Goal: Task Accomplishment & Management: Manage account settings

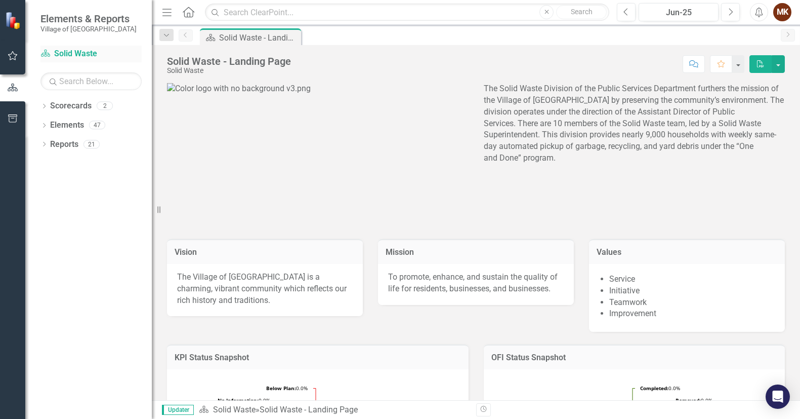
click at [75, 53] on link "Scorecard Solid Waste" at bounding box center [91, 54] width 101 height 12
click at [76, 53] on link "Scorecard Solid Waste" at bounding box center [91, 54] width 101 height 12
click at [13, 53] on icon "button" at bounding box center [13, 56] width 11 height 8
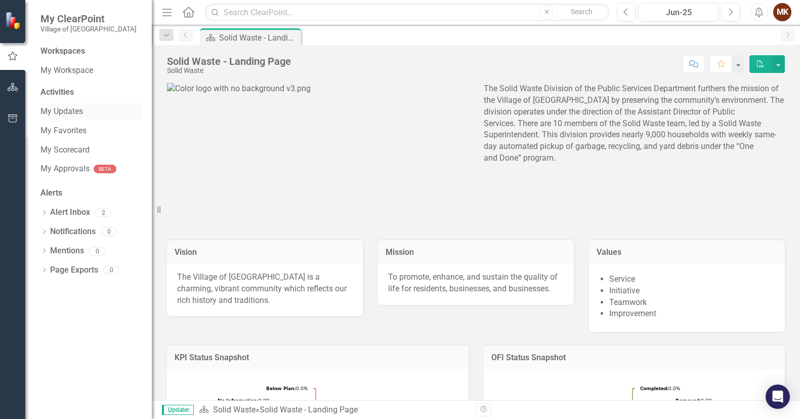
click at [57, 111] on link "My Updates" at bounding box center [91, 112] width 101 height 12
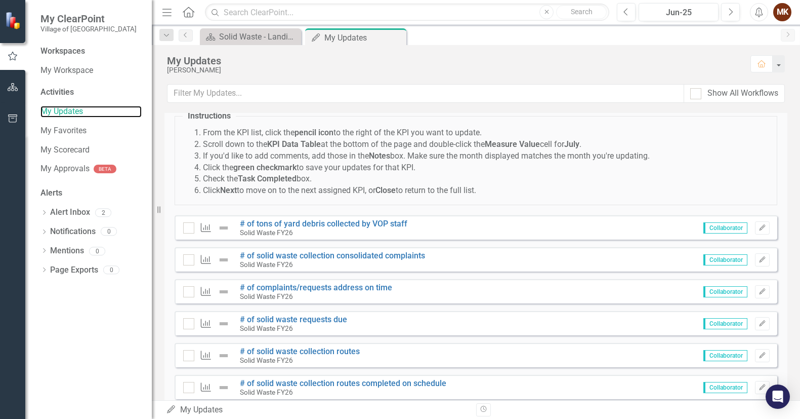
scroll to position [51, 0]
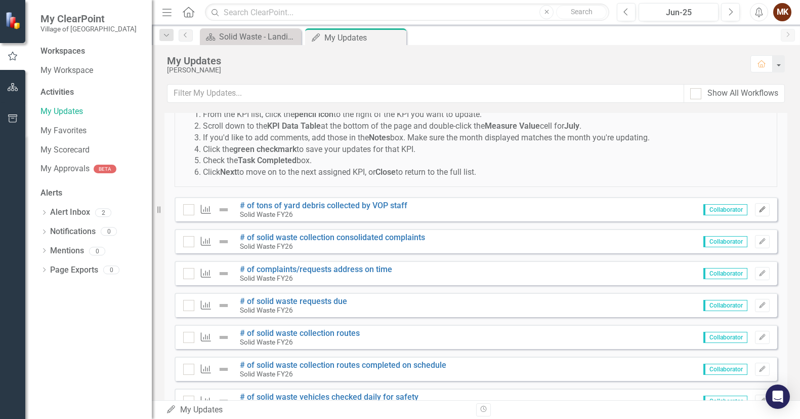
click at [759, 208] on icon "Edit" at bounding box center [763, 210] width 8 height 6
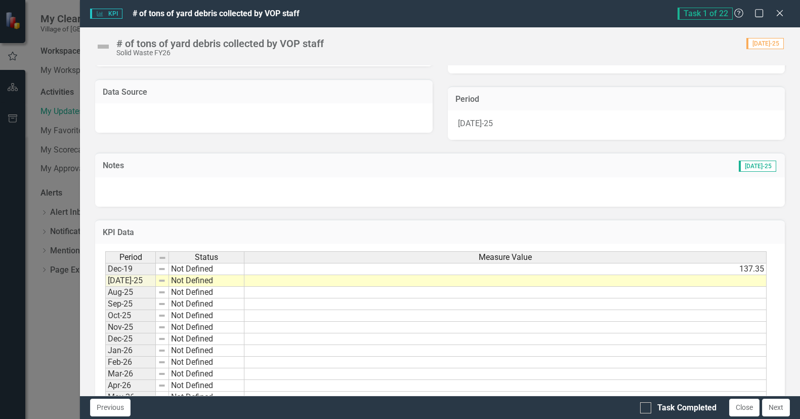
scroll to position [231, 0]
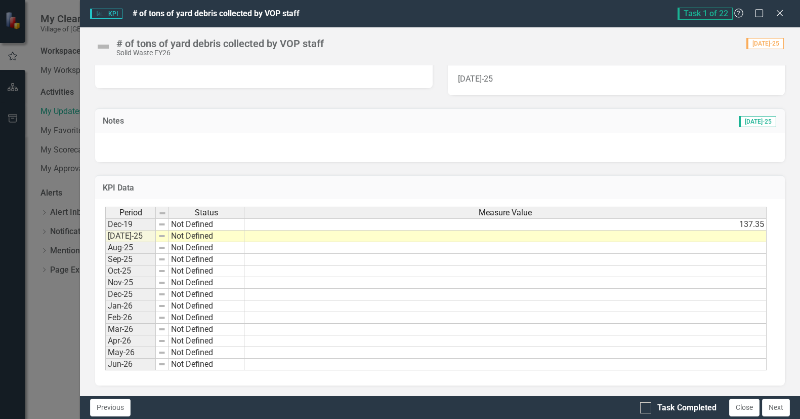
click at [347, 236] on td at bounding box center [506, 236] width 522 height 12
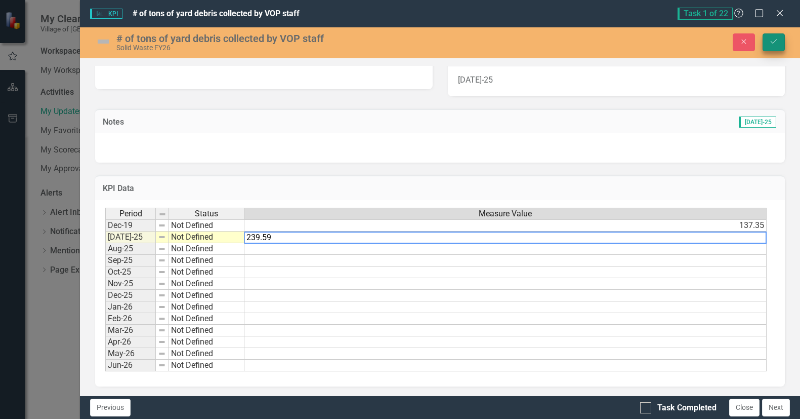
type textarea "239.59"
click at [773, 44] on icon "Save" at bounding box center [774, 41] width 9 height 7
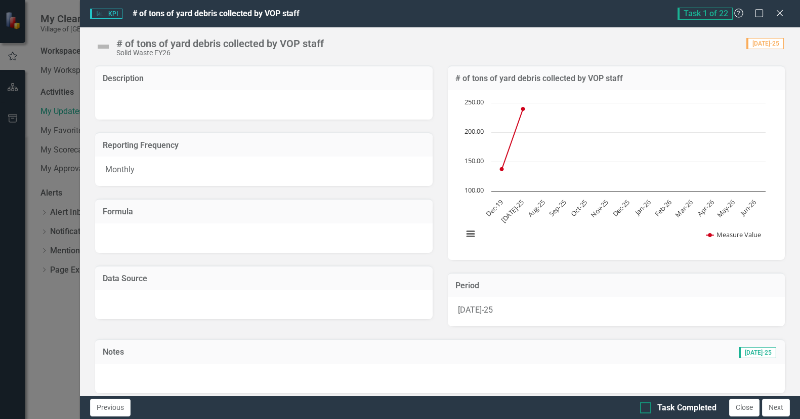
click at [643, 408] on input "Task Completed" at bounding box center [643, 405] width 7 height 7
checkbox input "true"
click at [773, 408] on button "Next" at bounding box center [776, 407] width 28 height 18
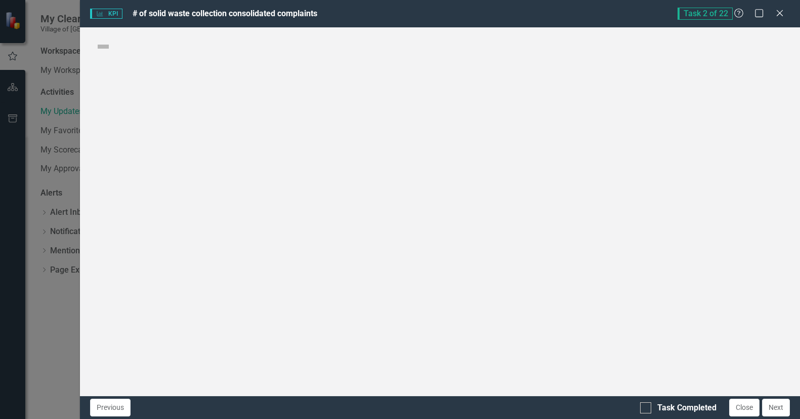
checkbox input "true"
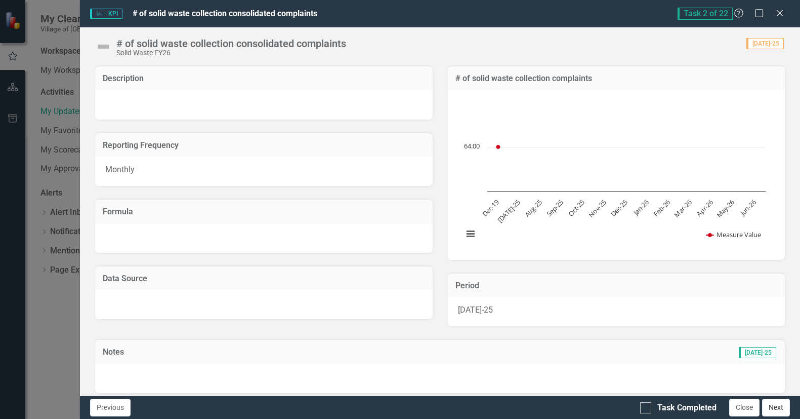
click at [776, 406] on button "Next" at bounding box center [776, 407] width 28 height 18
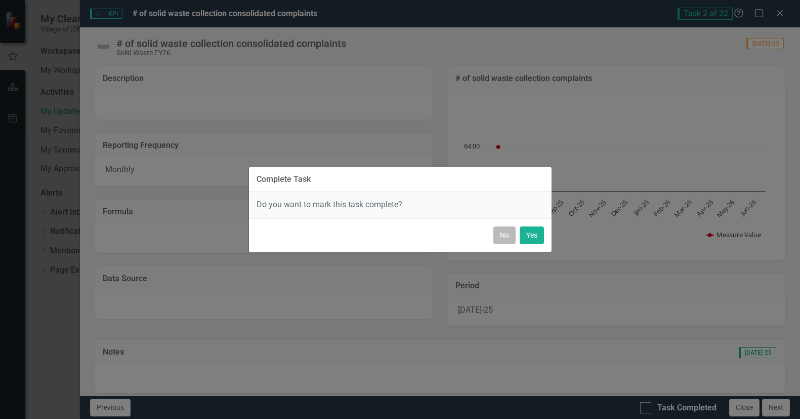
click at [505, 235] on button "No" at bounding box center [505, 235] width 22 height 18
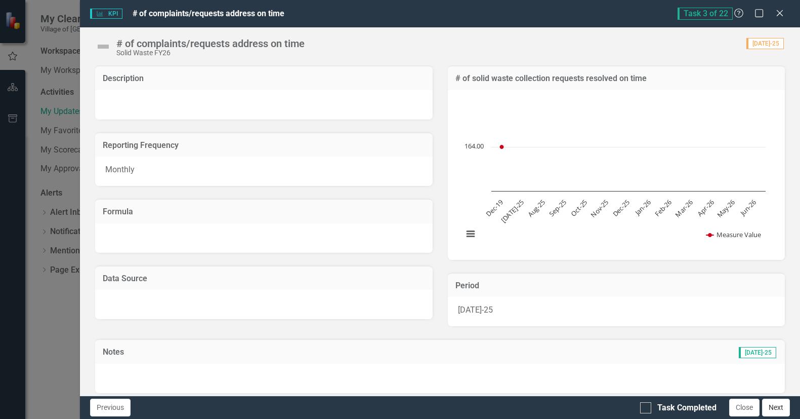
click at [763, 407] on button "Next" at bounding box center [776, 407] width 28 height 18
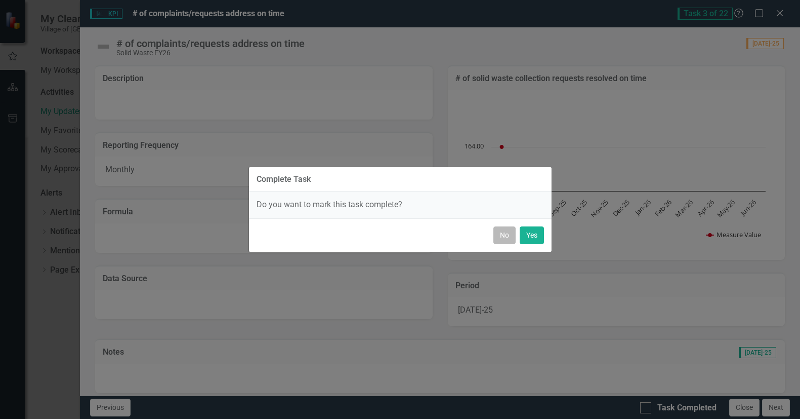
click at [508, 236] on button "No" at bounding box center [505, 235] width 22 height 18
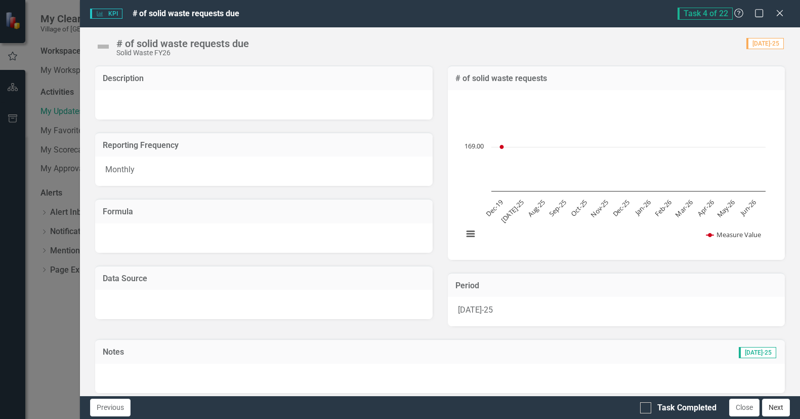
click at [779, 407] on button "Next" at bounding box center [776, 407] width 28 height 18
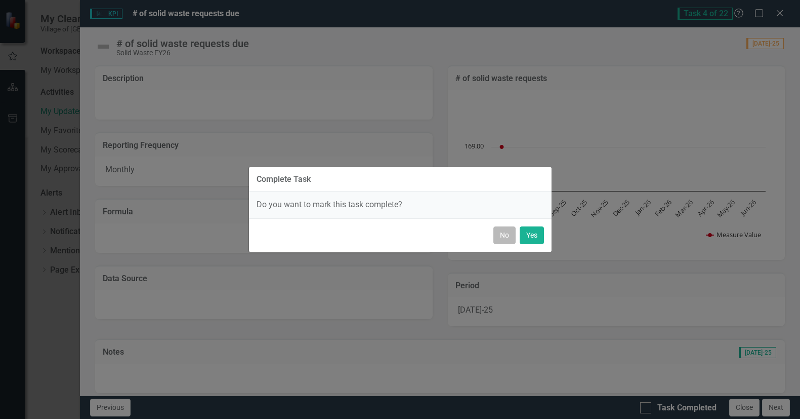
click at [504, 234] on button "No" at bounding box center [505, 235] width 22 height 18
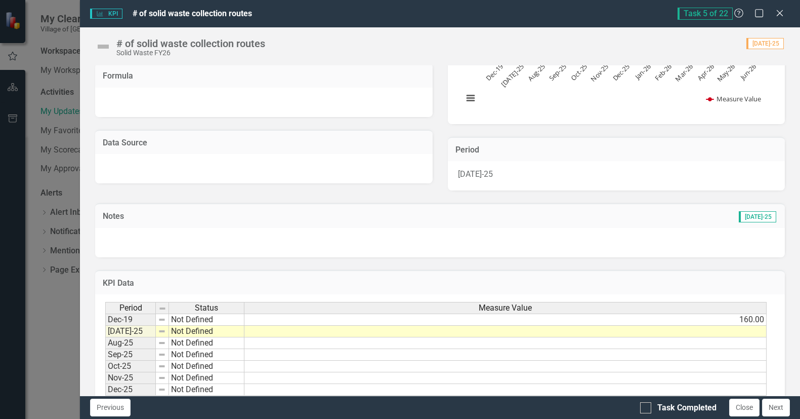
scroll to position [152, 0]
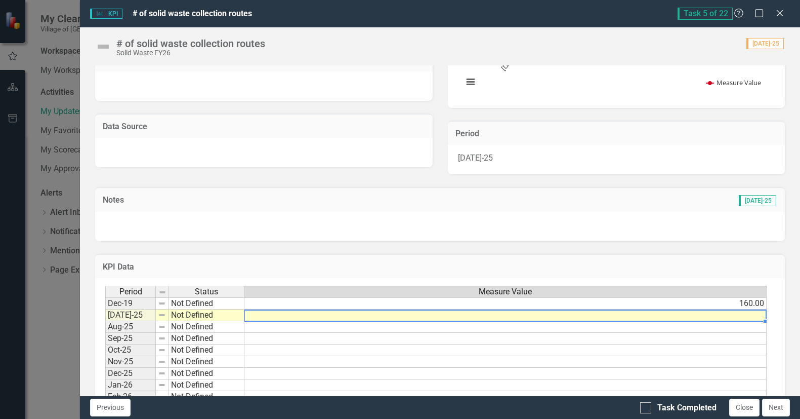
click at [506, 317] on td at bounding box center [506, 315] width 522 height 12
click at [792, 50] on div "# of solid waste collection routes Solid Waste FY26 Score: N/A [DATE]-25 Comple…" at bounding box center [440, 42] width 720 height 30
click at [683, 314] on td at bounding box center [506, 315] width 522 height 12
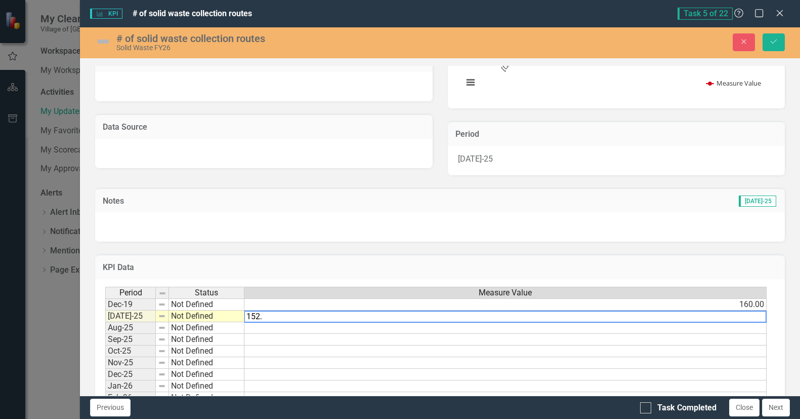
type textarea "152.0"
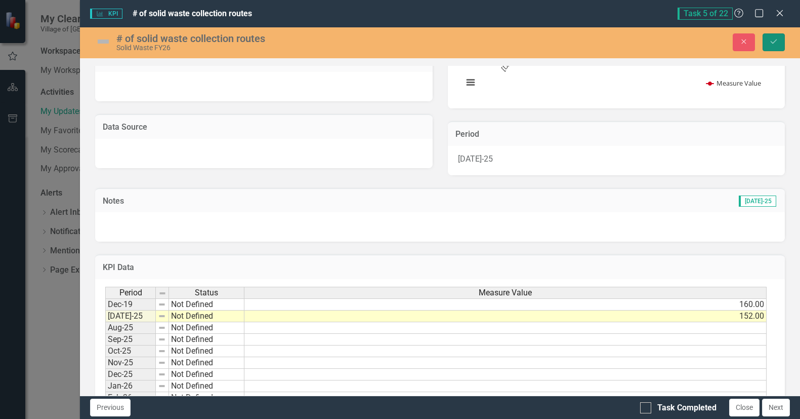
click at [776, 41] on icon "submit" at bounding box center [774, 41] width 6 height 4
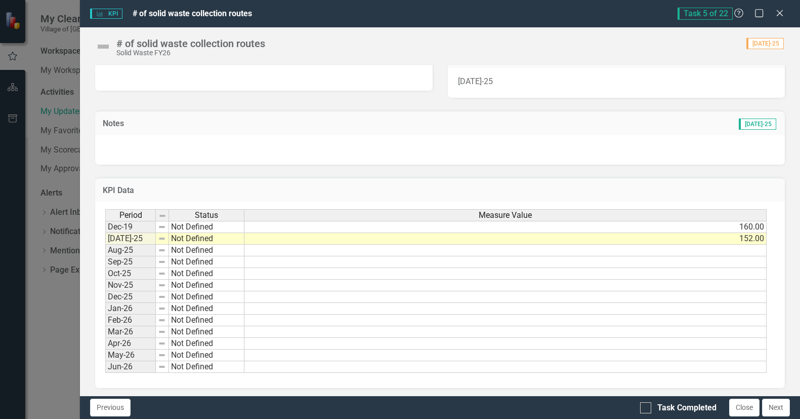
scroll to position [231, 0]
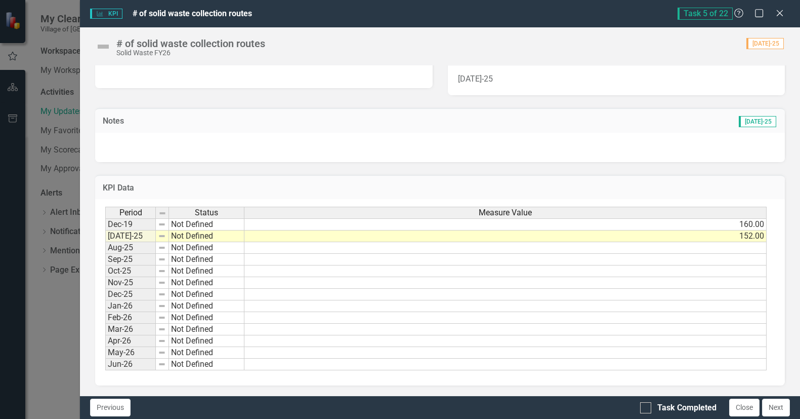
click at [394, 13] on div "KPI KPI # of solid waste collection routes" at bounding box center [383, 14] width 587 height 12
click at [760, 12] on icon "Maximize" at bounding box center [759, 13] width 13 height 10
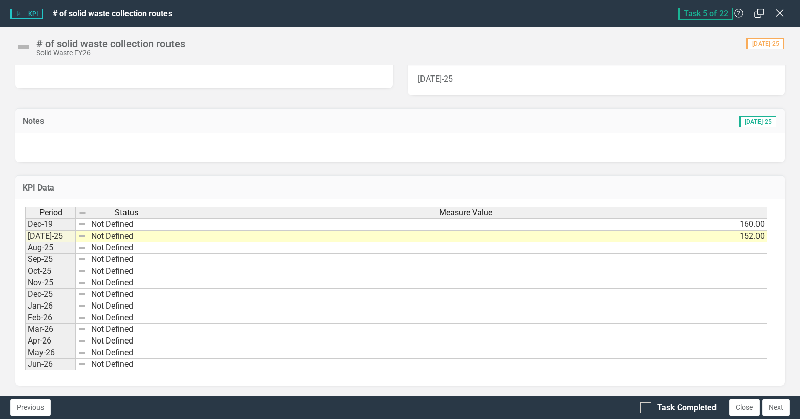
click at [782, 12] on icon "Close" at bounding box center [780, 13] width 13 height 10
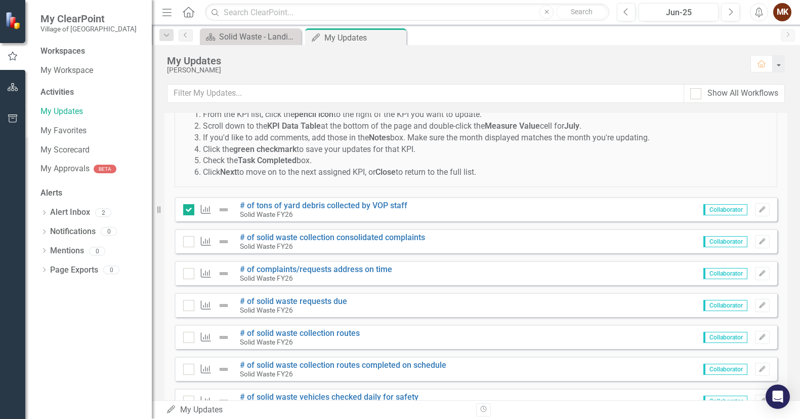
drag, startPoint x: 490, startPoint y: 145, endPoint x: 472, endPoint y: 132, distance: 21.4
click at [472, 132] on li "If you'd like to add comments, add those in the Notes box. Make sure the month …" at bounding box center [486, 138] width 567 height 12
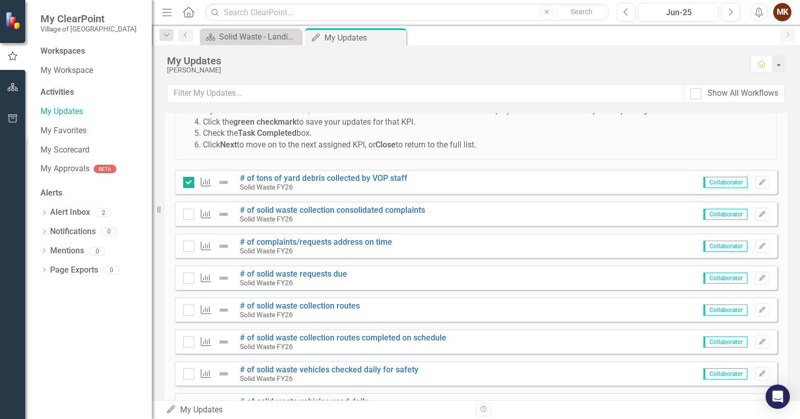
scroll to position [101, 0]
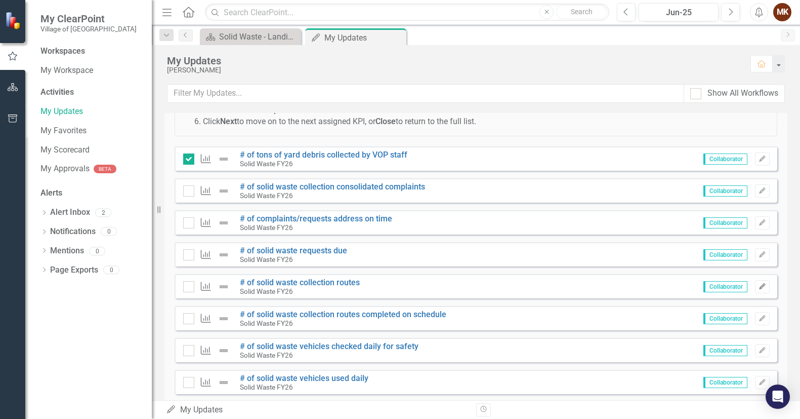
click at [759, 285] on icon "Edit" at bounding box center [763, 287] width 8 height 6
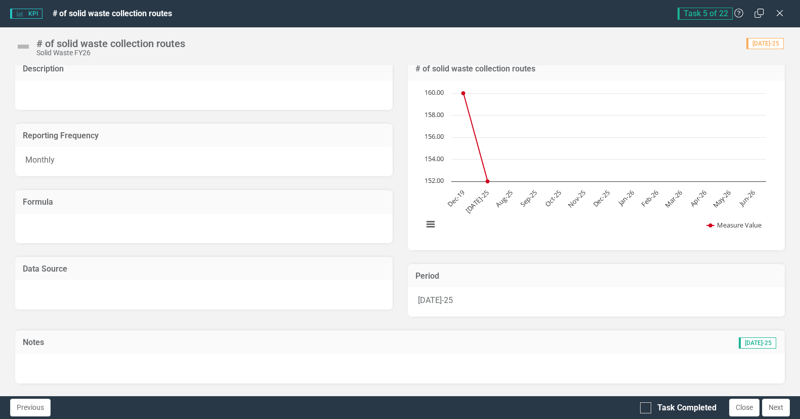
scroll to position [0, 0]
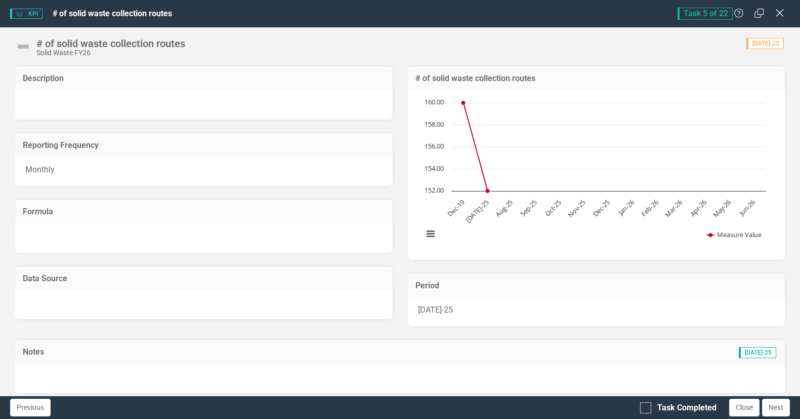
click at [780, 14] on icon at bounding box center [780, 13] width 8 height 8
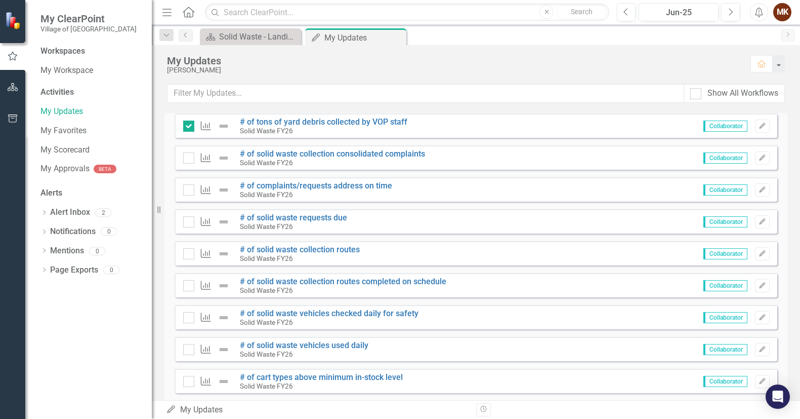
scroll to position [152, 0]
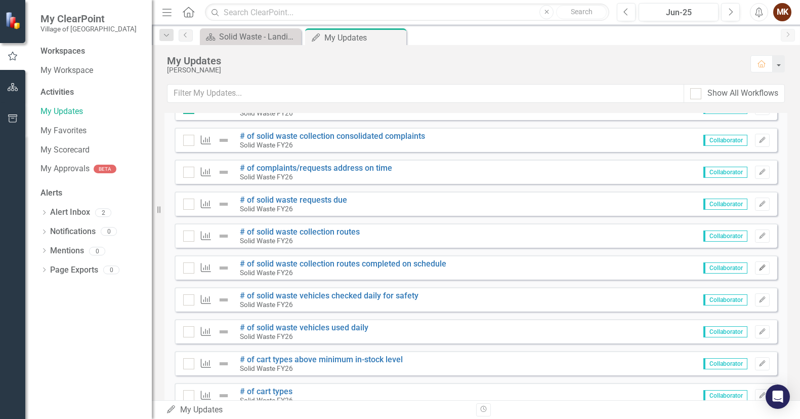
click at [759, 270] on icon "Edit" at bounding box center [763, 268] width 8 height 6
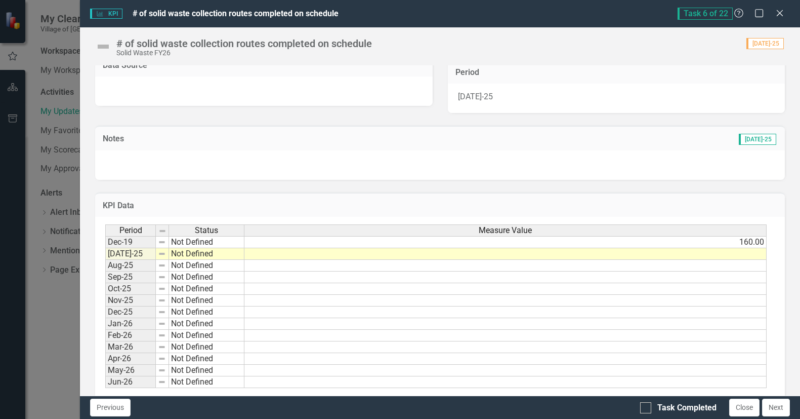
scroll to position [231, 0]
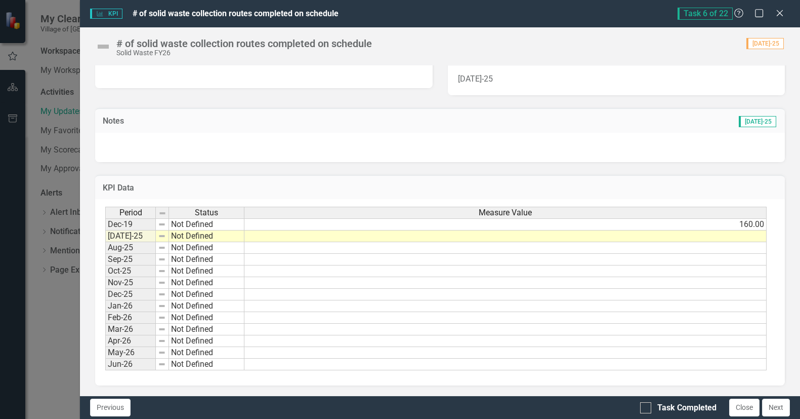
click at [698, 239] on td at bounding box center [506, 236] width 522 height 12
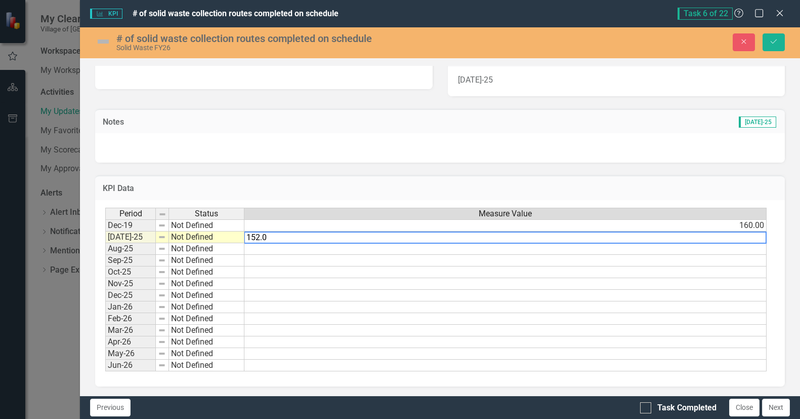
type textarea "152.00"
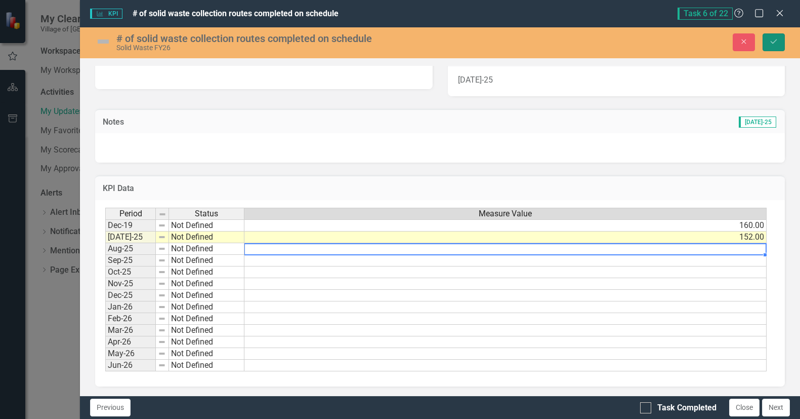
click at [775, 38] on icon "Save" at bounding box center [774, 41] width 9 height 7
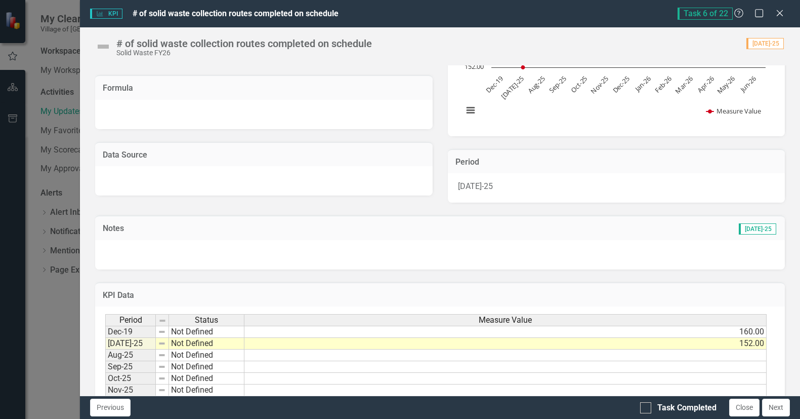
scroll to position [0, 0]
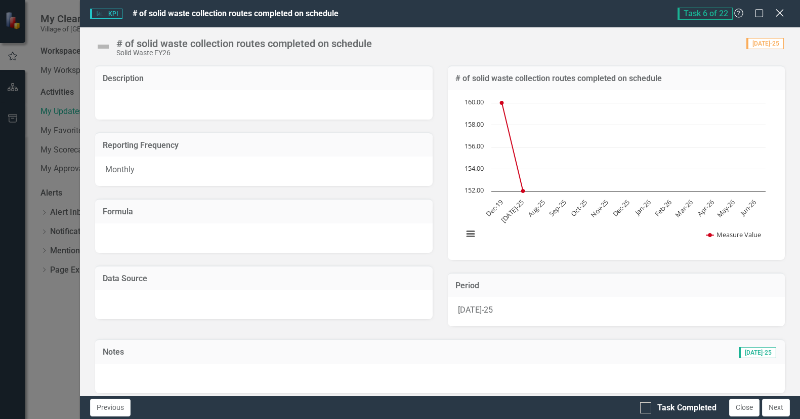
click at [778, 10] on icon "Close" at bounding box center [780, 13] width 13 height 10
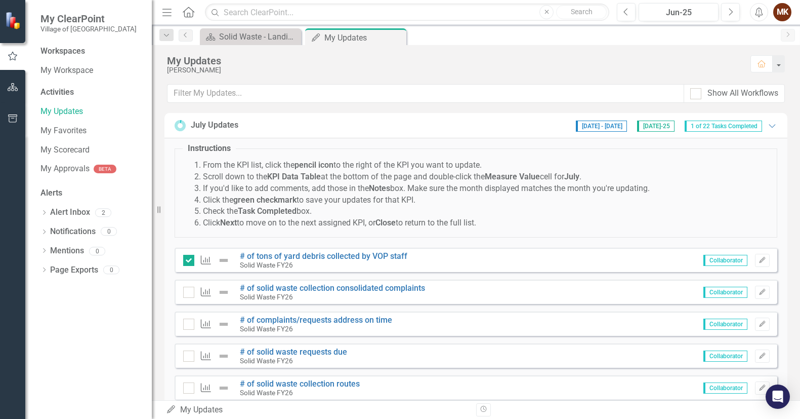
click at [699, 126] on span "1 of 22 Tasks Completed" at bounding box center [723, 125] width 77 height 11
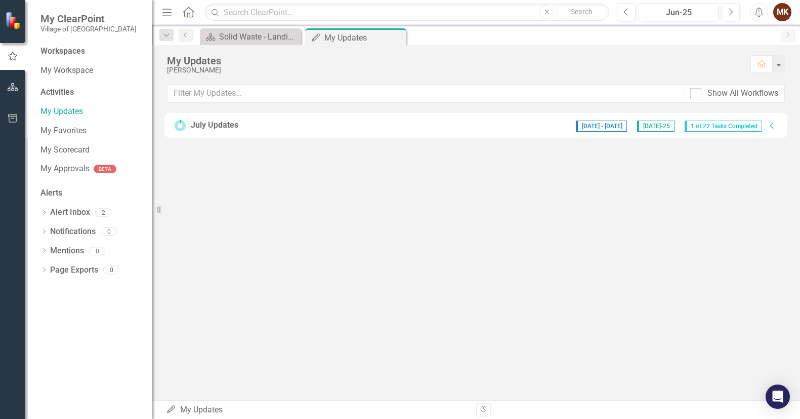
click at [696, 127] on span "1 of 22 Tasks Completed" at bounding box center [723, 125] width 77 height 11
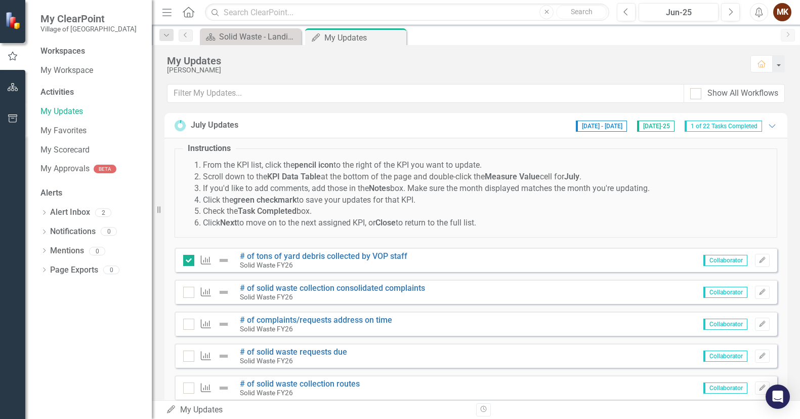
click at [646, 128] on span "[DATE]-25" at bounding box center [655, 125] width 37 height 11
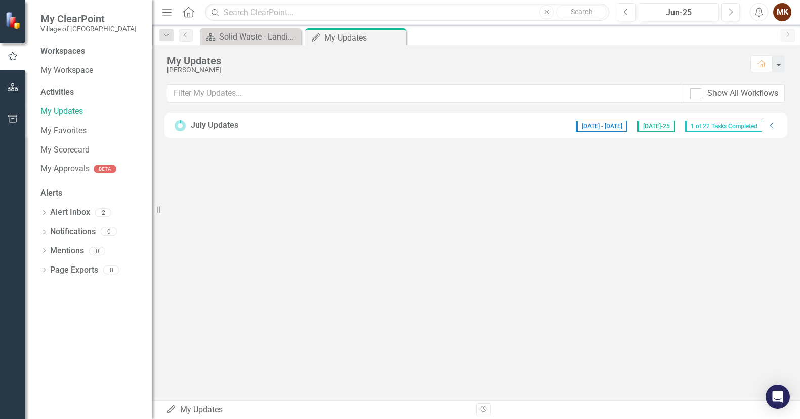
click at [599, 126] on span "[DATE] - [DATE]" at bounding box center [601, 125] width 51 height 11
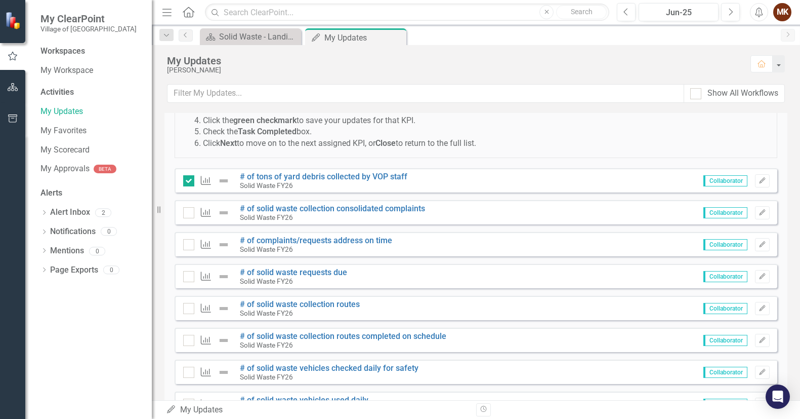
scroll to position [101, 0]
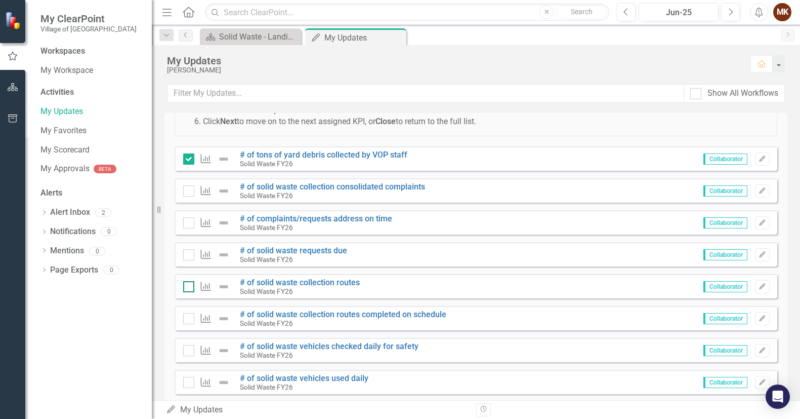
click at [187, 286] on input "checkbox" at bounding box center [186, 284] width 7 height 7
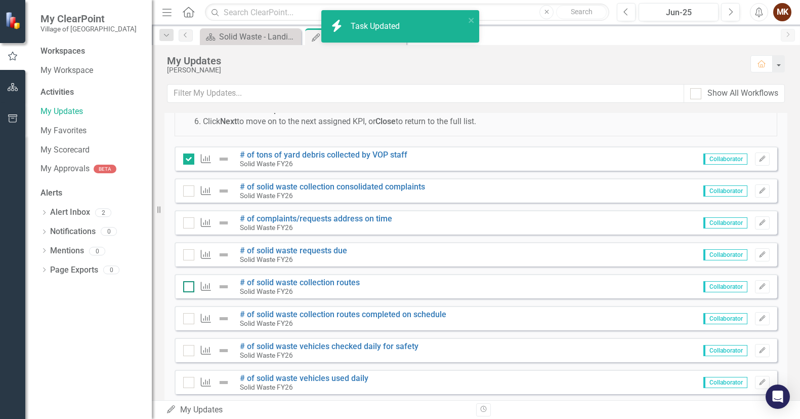
checkbox input "true"
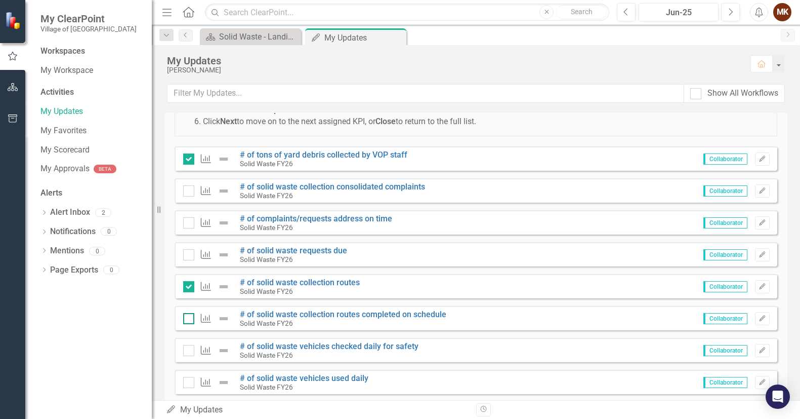
click at [188, 317] on input "checkbox" at bounding box center [186, 316] width 7 height 7
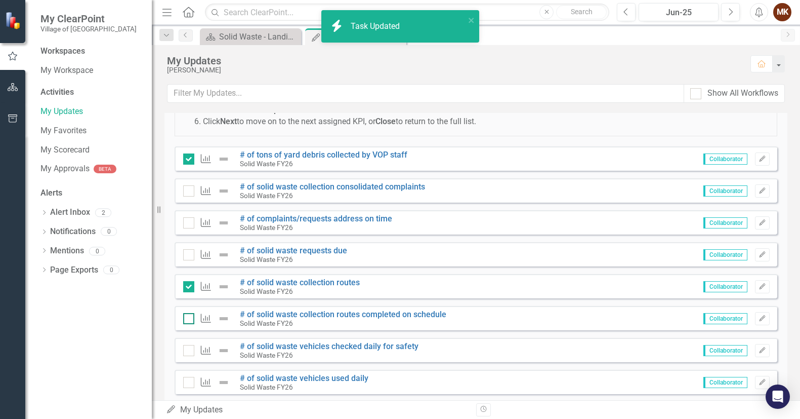
checkbox input "true"
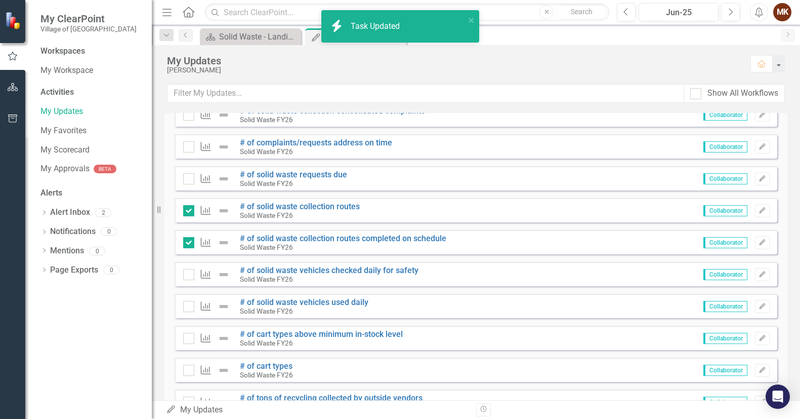
scroll to position [203, 0]
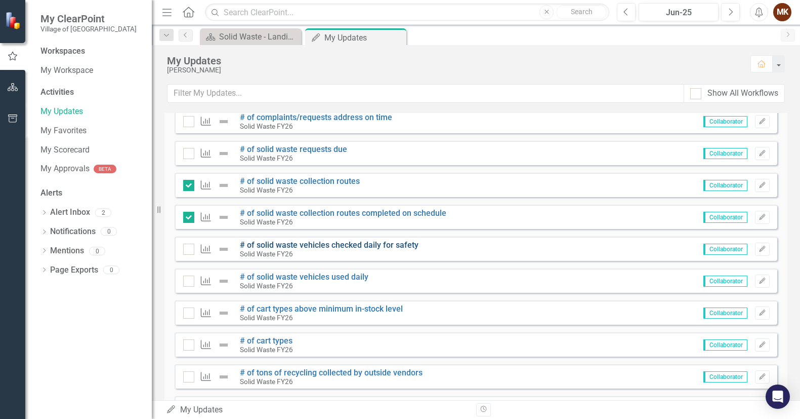
click at [351, 243] on link "# of solid waste vehicles checked daily for safety" at bounding box center [329, 245] width 179 height 10
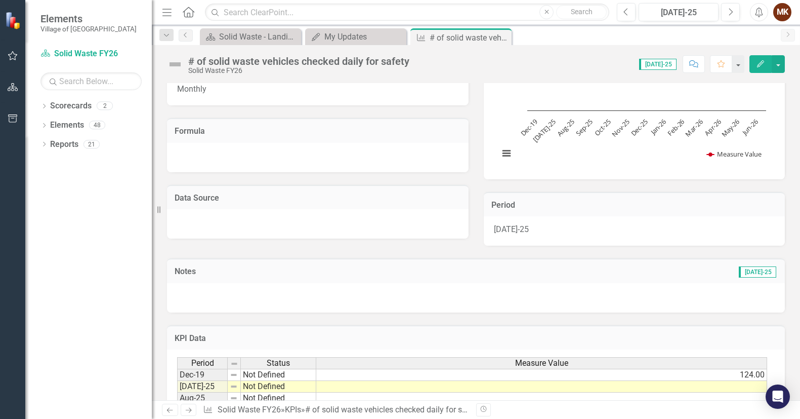
scroll to position [152, 0]
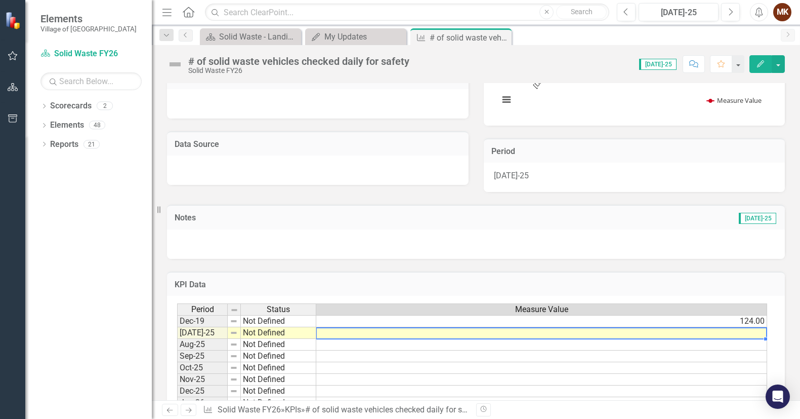
click at [565, 334] on td at bounding box center [541, 333] width 451 height 12
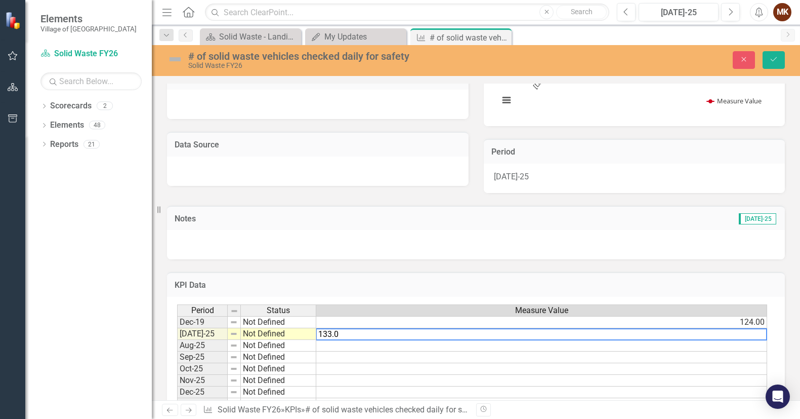
type textarea "133.00"
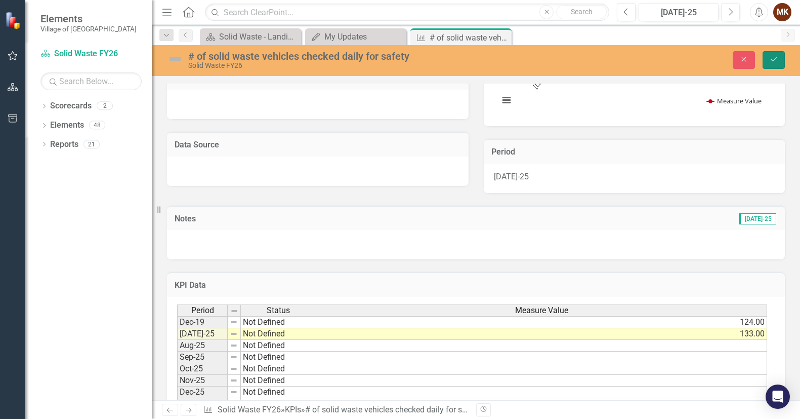
click at [773, 56] on icon "Save" at bounding box center [774, 59] width 9 height 7
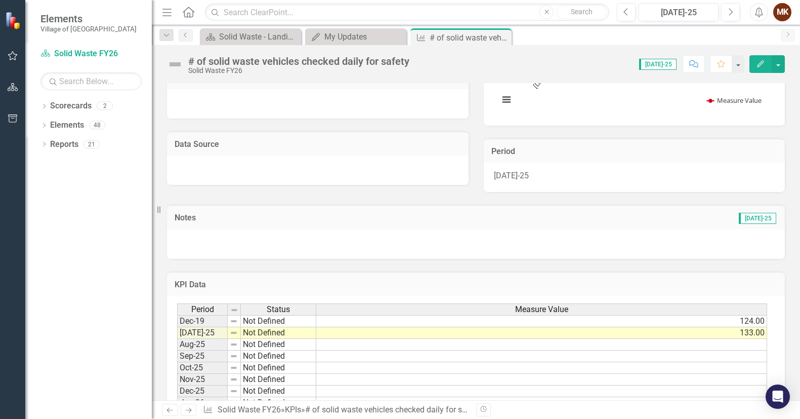
scroll to position [0, 0]
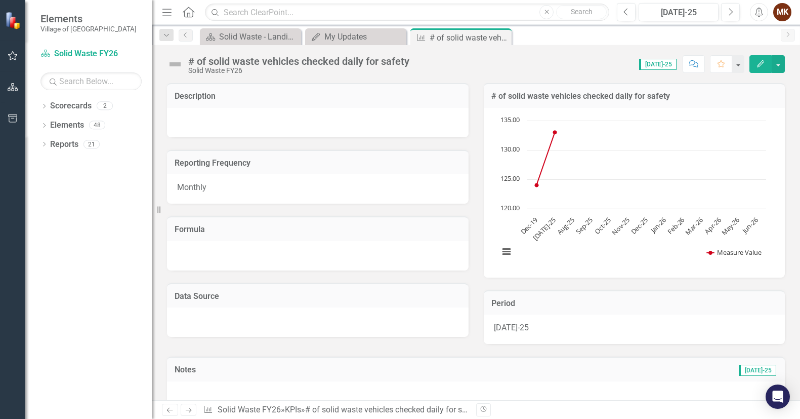
click at [757, 66] on button "Edit" at bounding box center [761, 64] width 22 height 18
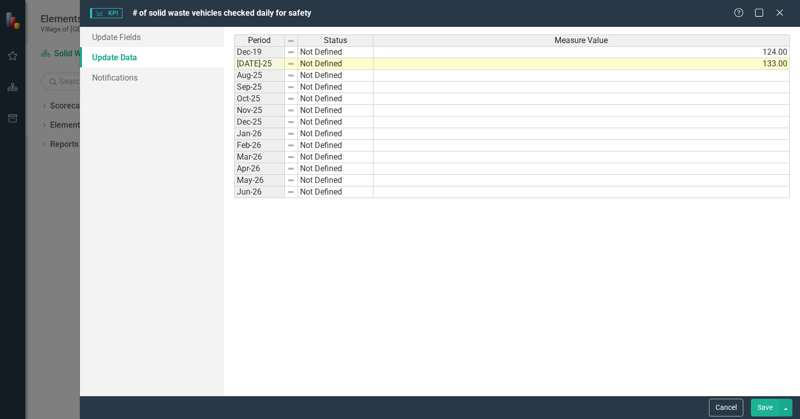
click at [111, 55] on link "Update Data" at bounding box center [152, 57] width 144 height 20
click at [111, 56] on link "Update Data" at bounding box center [152, 57] width 144 height 20
click at [108, 37] on link "Update Fields" at bounding box center [152, 37] width 144 height 20
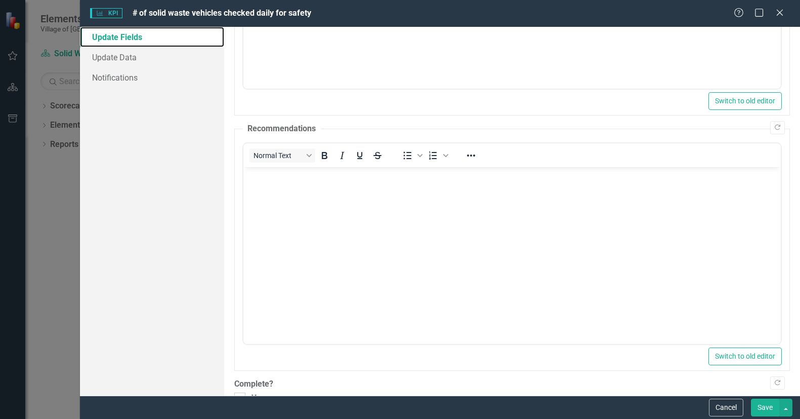
scroll to position [230, 0]
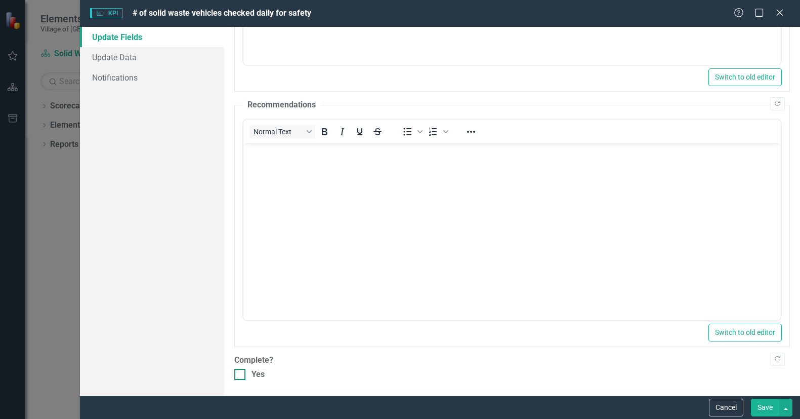
click at [238, 371] on input "Yes" at bounding box center [237, 372] width 7 height 7
checkbox input "true"
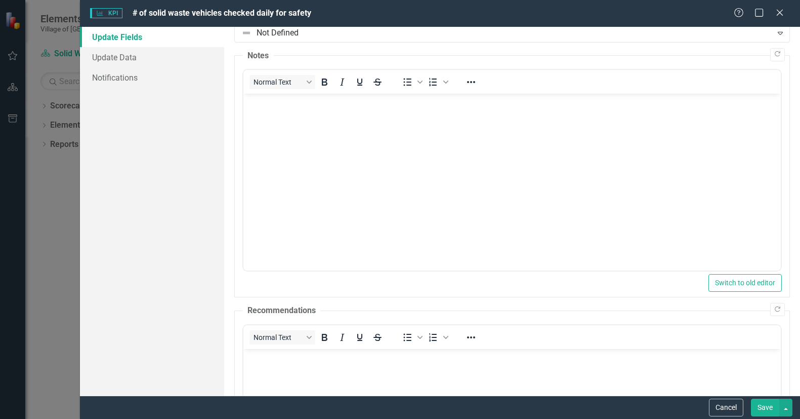
scroll to position [0, 0]
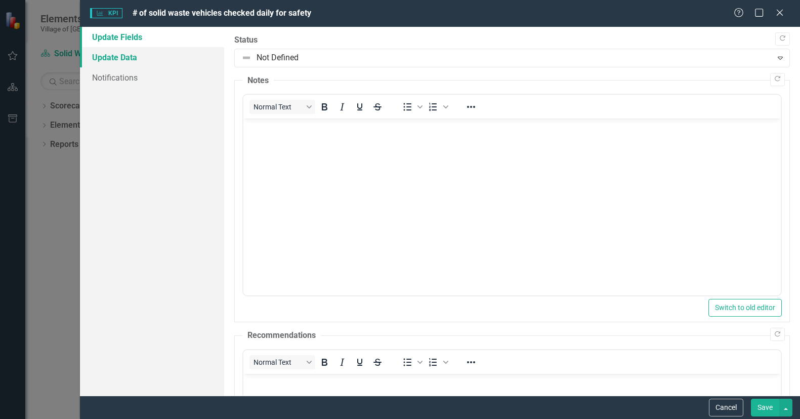
click at [106, 55] on link "Update Data" at bounding box center [152, 57] width 144 height 20
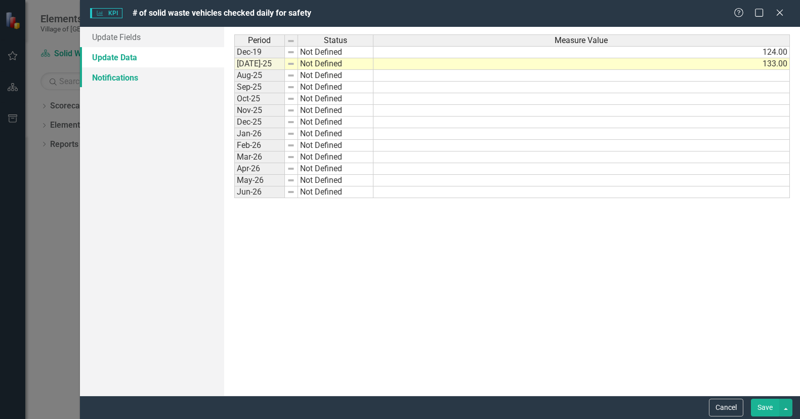
click at [109, 75] on link "Notifications" at bounding box center [152, 77] width 144 height 20
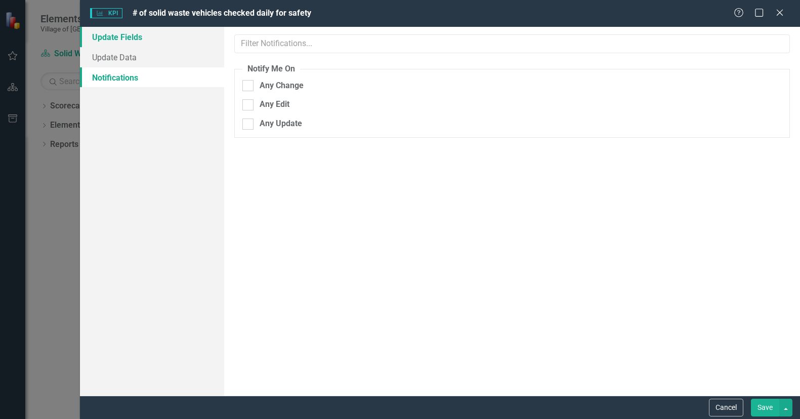
click at [119, 34] on link "Update Fields" at bounding box center [152, 37] width 144 height 20
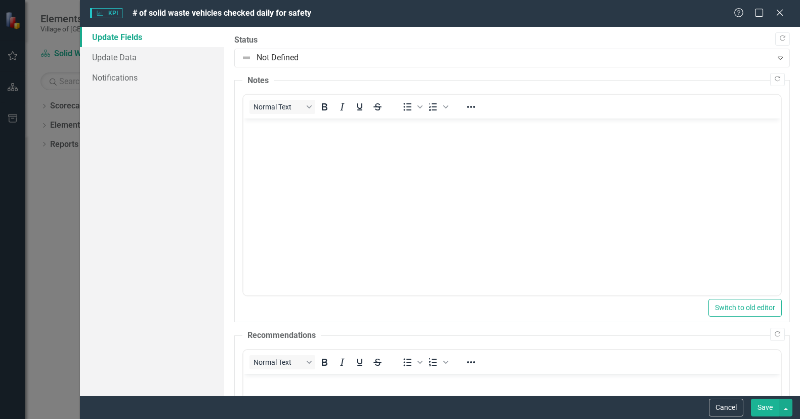
click at [117, 35] on link "Update Fields" at bounding box center [152, 37] width 144 height 20
click at [780, 8] on icon "Close" at bounding box center [780, 13] width 13 height 10
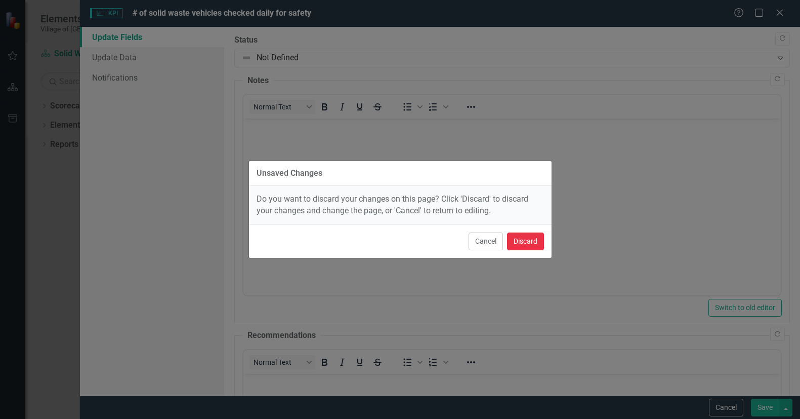
click at [522, 244] on button "Discard" at bounding box center [525, 241] width 37 height 18
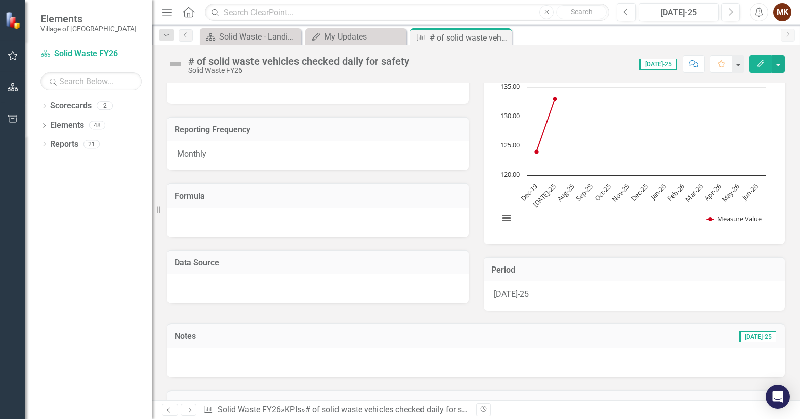
scroll to position [203, 0]
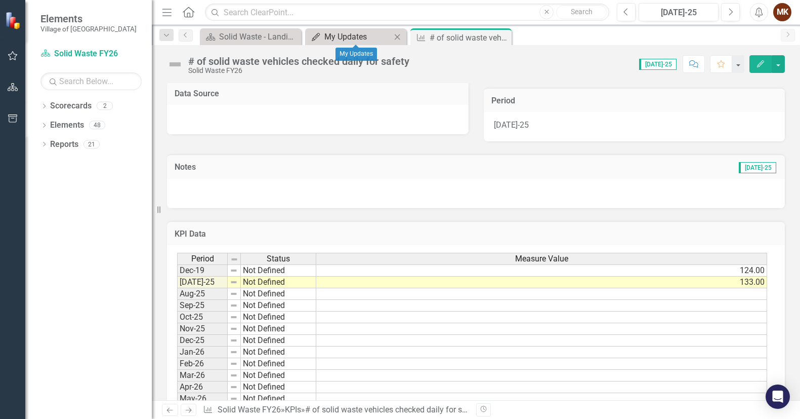
click at [356, 34] on div "My Updates" at bounding box center [358, 36] width 67 height 13
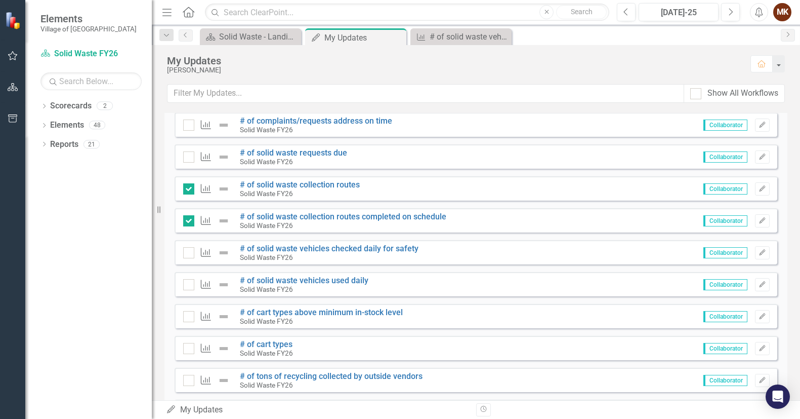
scroll to position [203, 0]
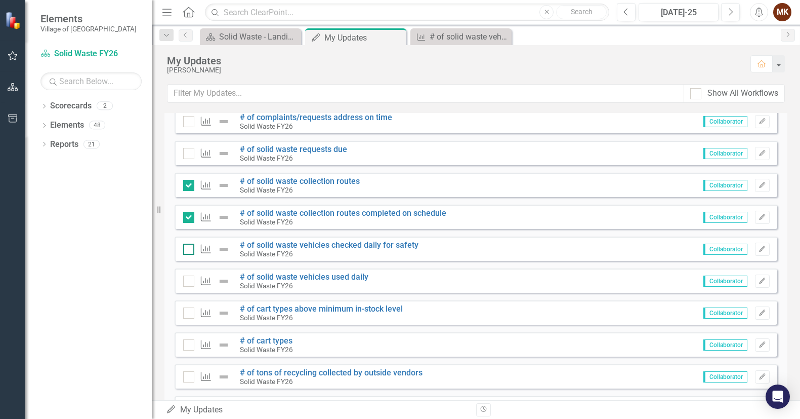
click at [189, 249] on input "checkbox" at bounding box center [186, 247] width 7 height 7
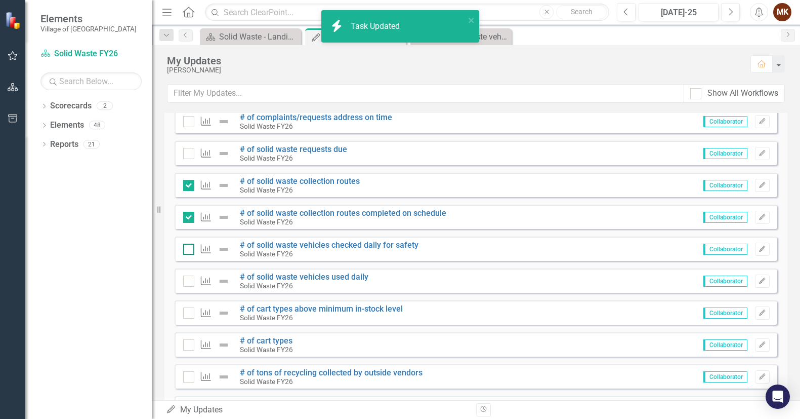
checkbox input "true"
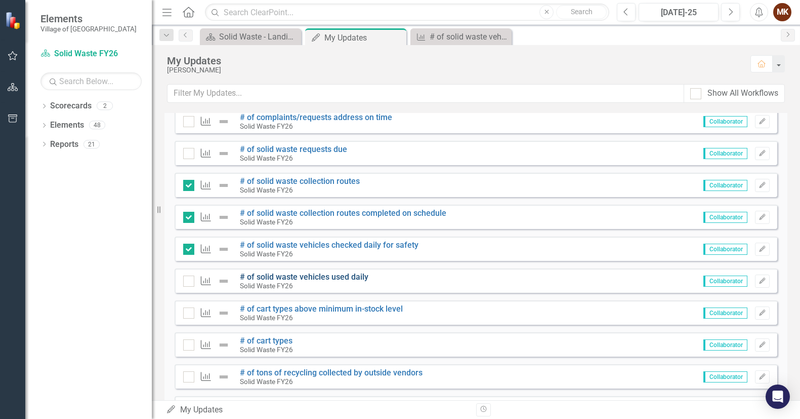
click at [301, 277] on link "# of solid waste vehicles used daily" at bounding box center [304, 277] width 129 height 10
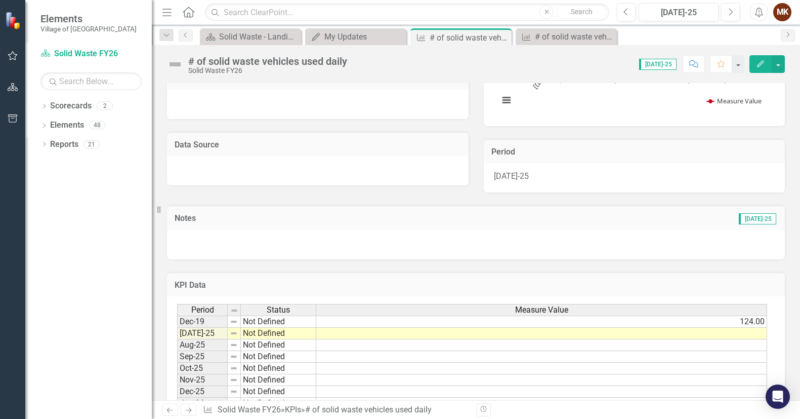
scroll to position [152, 0]
